Goal: Navigation & Orientation: Find specific page/section

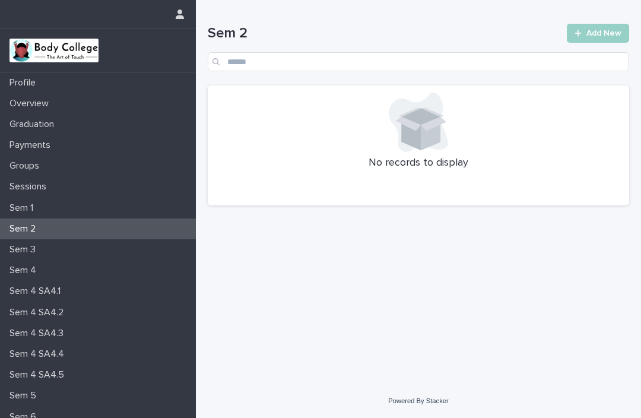
click at [38, 203] on p "Sem 1" at bounding box center [24, 207] width 38 height 11
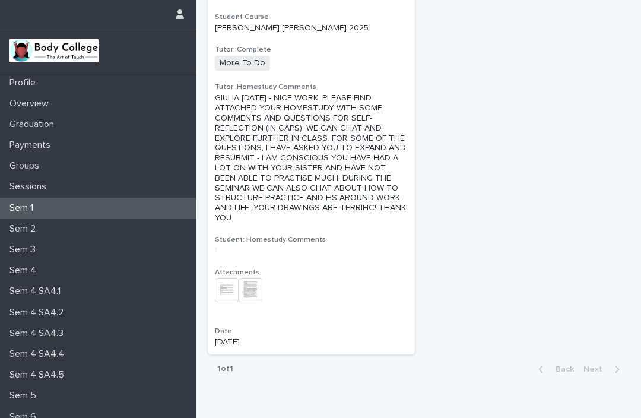
scroll to position [118, 0]
click at [44, 100] on p "Overview" at bounding box center [31, 103] width 53 height 11
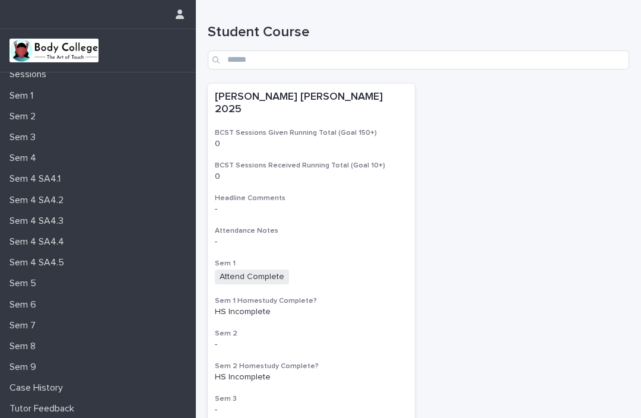
scroll to position [112, 0]
click at [66, 411] on p "Tutor Feedback" at bounding box center [44, 409] width 79 height 11
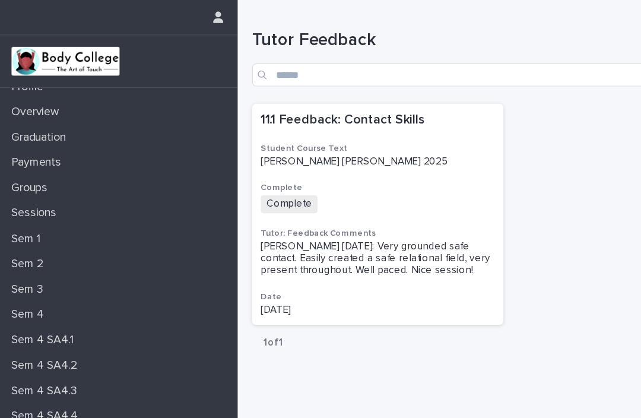
scroll to position [8, 0]
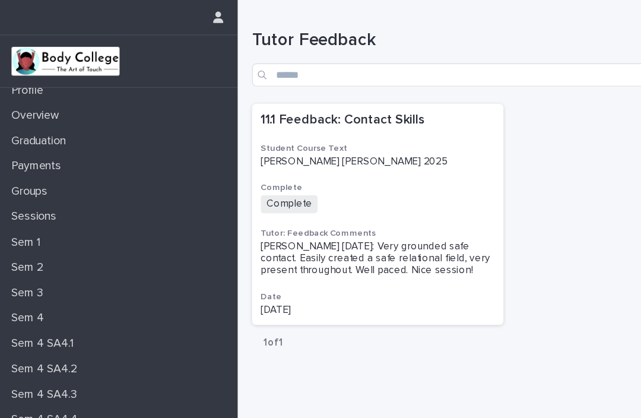
click at [24, 199] on p "Sem 1" at bounding box center [24, 199] width 38 height 11
